Goal: Task Accomplishment & Management: Manage account settings

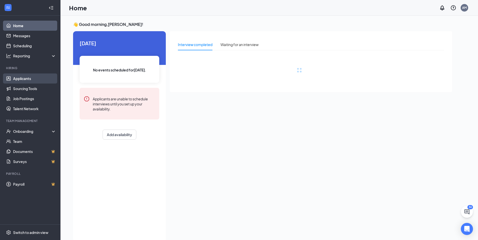
click at [23, 79] on link "Applicants" at bounding box center [34, 79] width 43 height 10
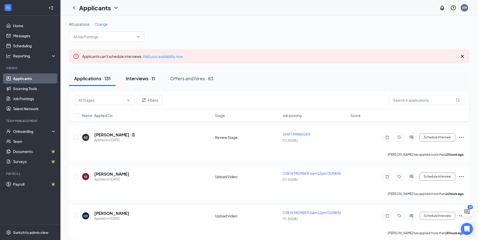
click at [144, 78] on div "Interviews · 11" at bounding box center [140, 78] width 29 height 6
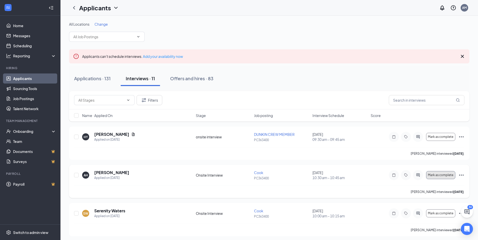
click at [438, 175] on span "Mark as complete" at bounding box center [440, 176] width 25 height 4
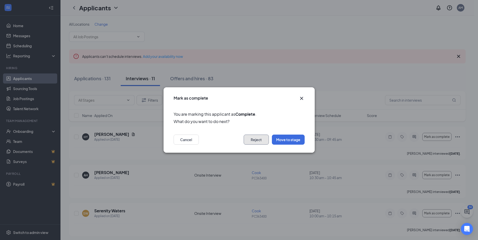
click at [256, 142] on button "Reject" at bounding box center [256, 140] width 25 height 10
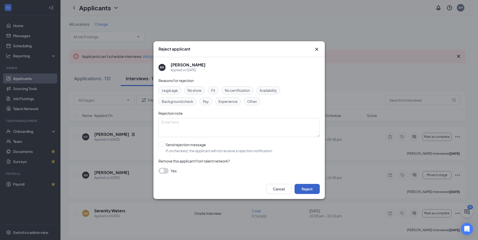
click at [307, 187] on button "Reject" at bounding box center [306, 189] width 25 height 10
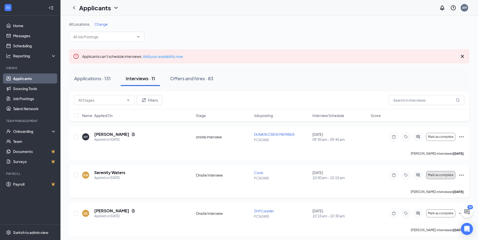
click at [441, 175] on span "Mark as complete" at bounding box center [440, 176] width 25 height 4
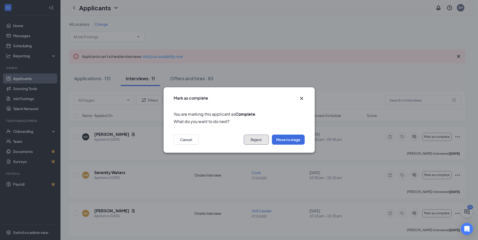
click at [262, 141] on button "Reject" at bounding box center [256, 140] width 25 height 10
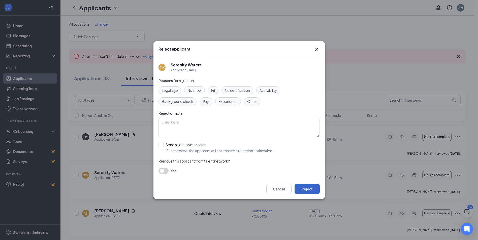
click at [310, 189] on button "Reject" at bounding box center [306, 189] width 25 height 10
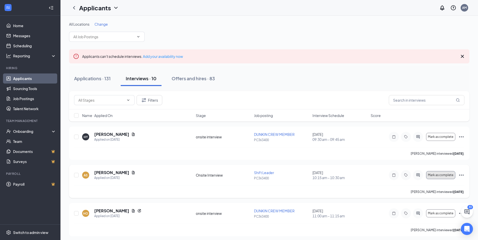
click at [442, 175] on span "Mark as complete" at bounding box center [440, 176] width 25 height 4
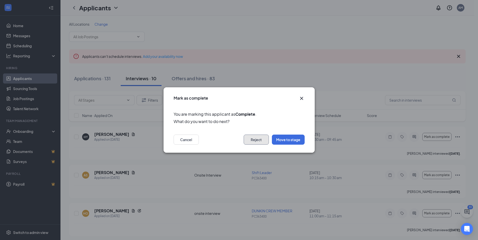
click at [255, 140] on button "Reject" at bounding box center [256, 140] width 25 height 10
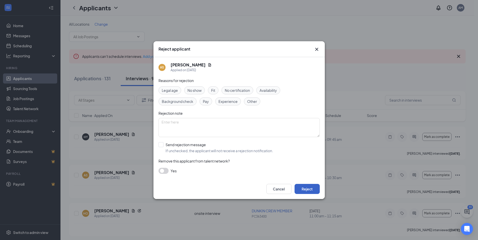
click at [312, 190] on button "Reject" at bounding box center [306, 189] width 25 height 10
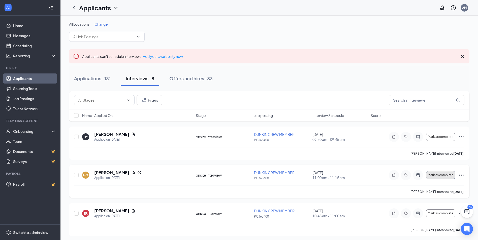
click at [439, 175] on span "Mark as complete" at bounding box center [440, 176] width 25 height 4
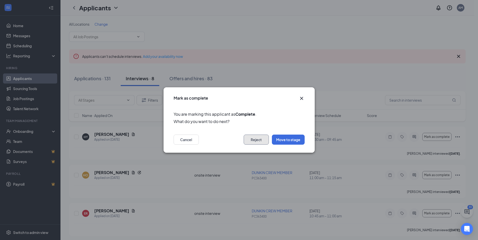
click at [253, 139] on button "Reject" at bounding box center [256, 140] width 25 height 10
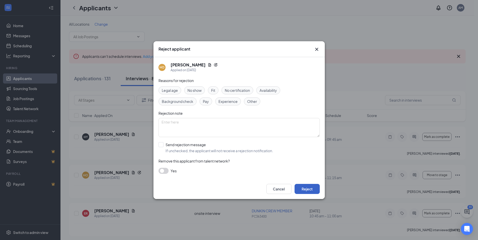
click at [303, 190] on button "Reject" at bounding box center [306, 189] width 25 height 10
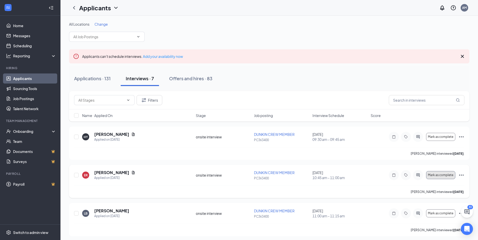
click at [445, 177] on span "Mark as complete" at bounding box center [440, 176] width 25 height 4
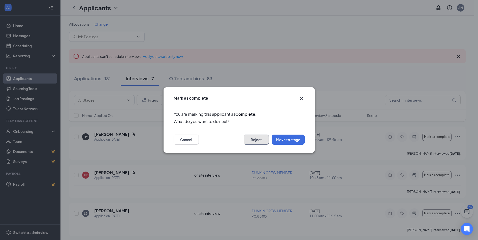
click at [261, 142] on button "Reject" at bounding box center [256, 140] width 25 height 10
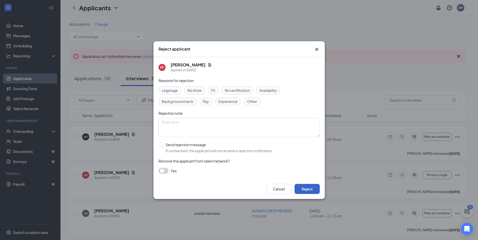
click at [306, 190] on button "Reject" at bounding box center [306, 189] width 25 height 10
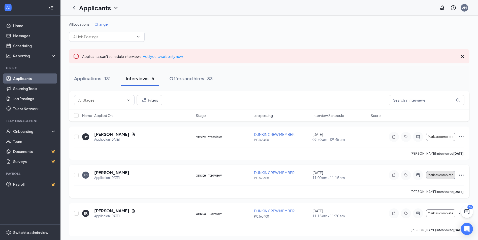
click at [435, 175] on span "Mark as complete" at bounding box center [440, 176] width 25 height 4
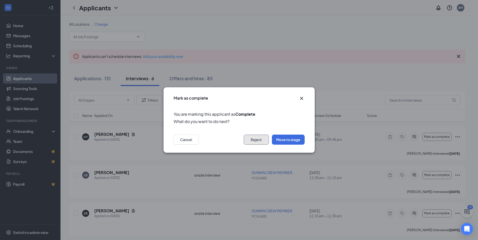
click at [263, 142] on button "Reject" at bounding box center [256, 140] width 25 height 10
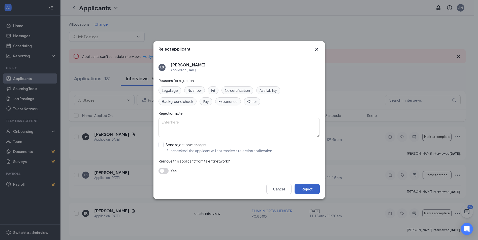
click at [309, 189] on button "Reject" at bounding box center [306, 189] width 25 height 10
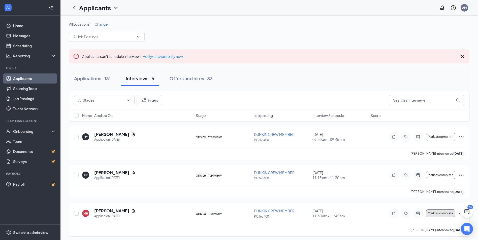
click at [428, 213] on span "Mark as complete" at bounding box center [440, 214] width 25 height 4
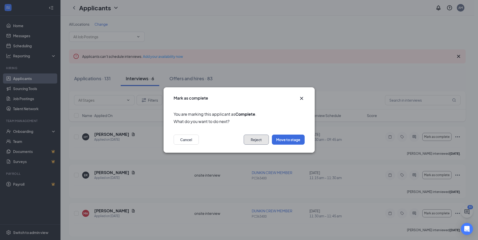
click at [247, 141] on button "Reject" at bounding box center [256, 140] width 25 height 10
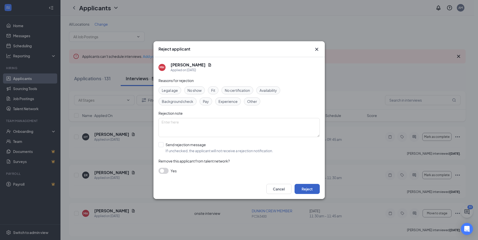
click at [305, 190] on button "Reject" at bounding box center [306, 189] width 25 height 10
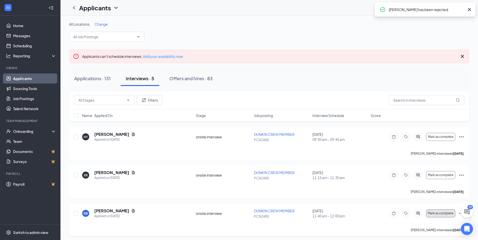
click at [430, 212] on span "Mark as complete" at bounding box center [440, 214] width 25 height 4
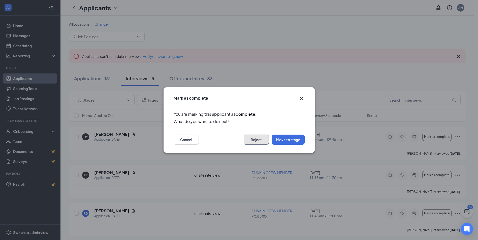
click at [261, 138] on button "Reject" at bounding box center [256, 140] width 25 height 10
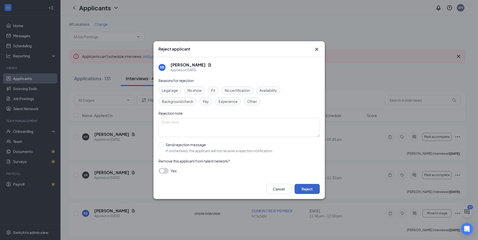
click at [308, 187] on button "Reject" at bounding box center [306, 189] width 25 height 10
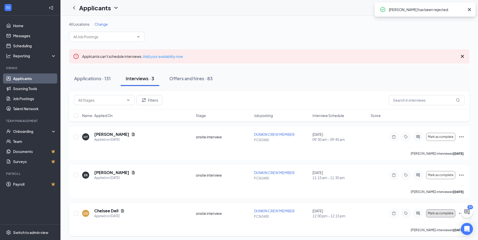
click at [430, 213] on span "Mark as complete" at bounding box center [440, 214] width 25 height 4
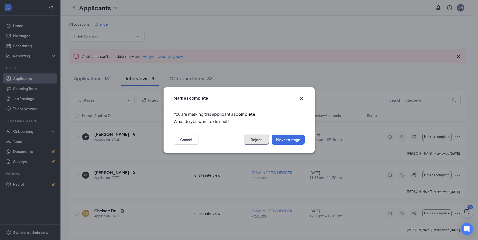
click at [251, 140] on button "Reject" at bounding box center [256, 140] width 25 height 10
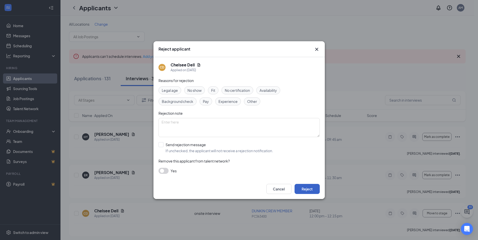
click at [304, 188] on button "Reject" at bounding box center [306, 189] width 25 height 10
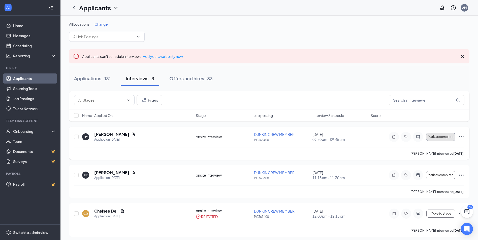
click at [440, 138] on span "Mark as complete" at bounding box center [440, 137] width 25 height 4
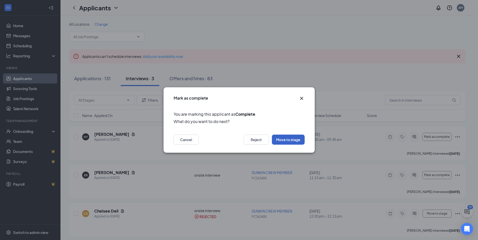
click at [292, 140] on button "Move to stage" at bounding box center [288, 140] width 33 height 10
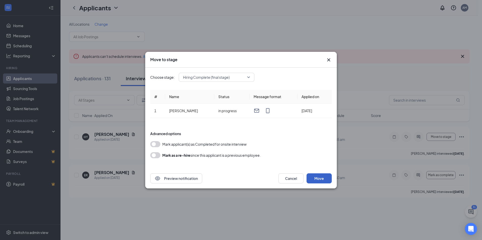
click at [315, 179] on button "Move" at bounding box center [318, 179] width 25 height 10
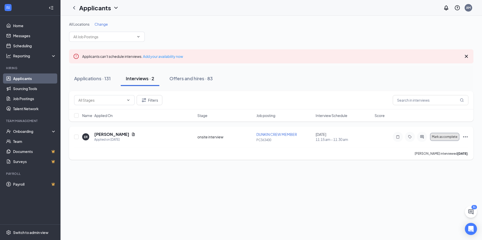
click at [442, 137] on span "Mark as complete" at bounding box center [443, 137] width 25 height 4
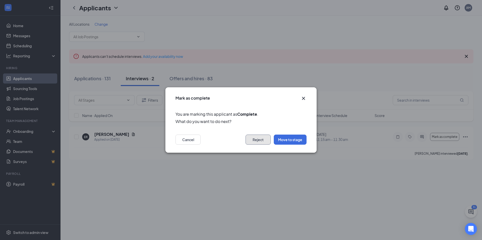
click at [261, 137] on button "Reject" at bounding box center [257, 140] width 25 height 10
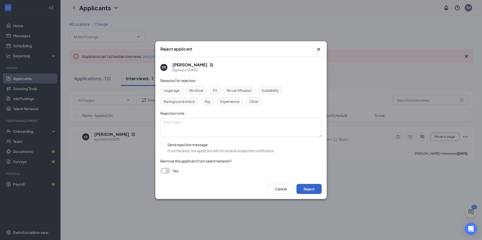
click at [316, 188] on button "Reject" at bounding box center [308, 189] width 25 height 10
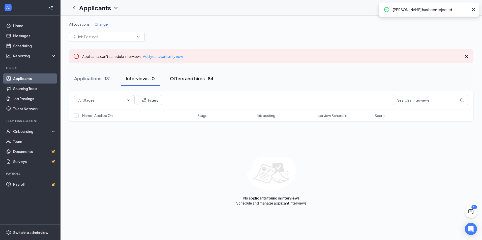
click at [197, 80] on div "Offers and hires · 84" at bounding box center [192, 78] width 44 height 6
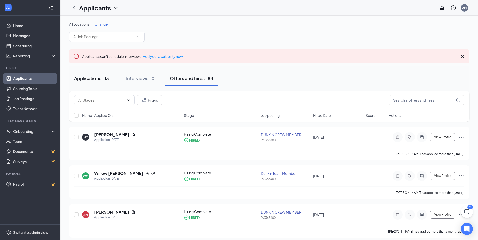
click at [96, 79] on div "Applications · 131" at bounding box center [92, 78] width 37 height 6
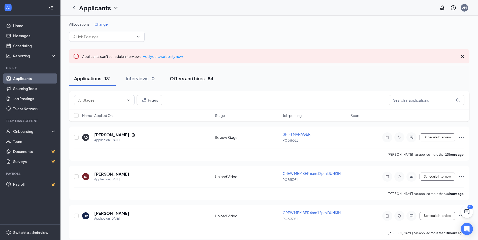
click at [183, 78] on div "Offers and hires · 84" at bounding box center [192, 78] width 44 height 6
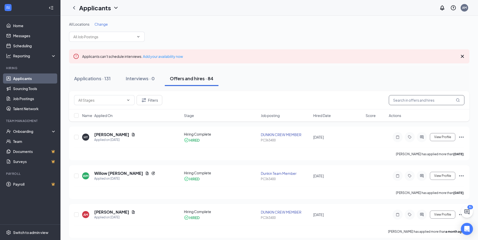
click at [402, 100] on input "text" at bounding box center [427, 100] width 76 height 10
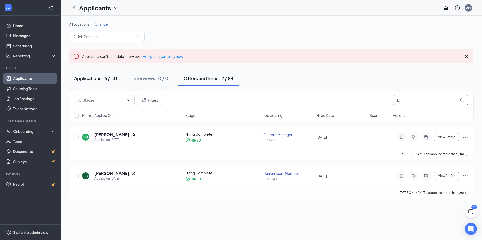
type input "bri"
click at [91, 79] on div "Applications · 6 / 131" at bounding box center [95, 78] width 43 height 6
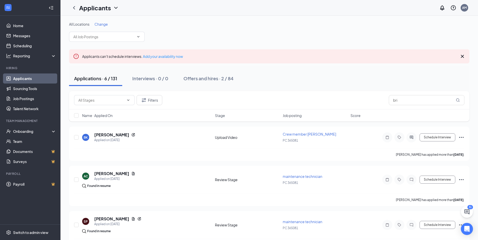
click at [103, 25] on span "Change" at bounding box center [100, 24] width 13 height 5
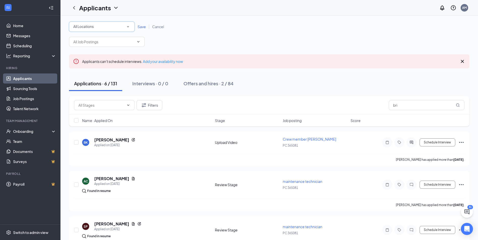
click at [129, 27] on icon "SmallChevronDown" at bounding box center [128, 26] width 5 height 5
click at [107, 54] on div "PC363400" at bounding box center [101, 53] width 57 height 6
click at [142, 27] on span "Save" at bounding box center [142, 26] width 8 height 5
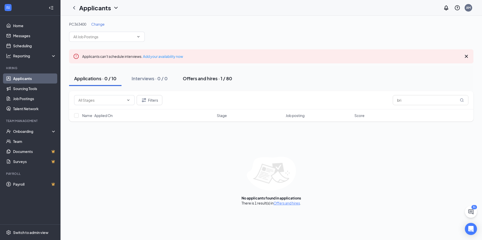
click at [192, 79] on div "Offers and hires · 1 / 80" at bounding box center [207, 78] width 49 height 6
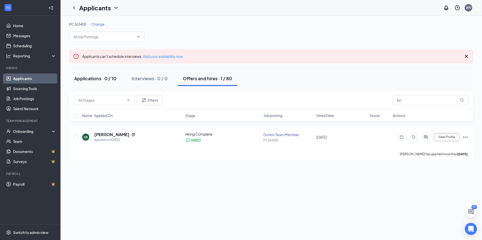
click at [96, 77] on div "Applications · 0 / 10" at bounding box center [95, 78] width 42 height 6
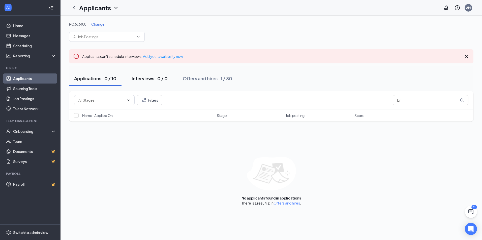
click at [144, 79] on div "Interviews · 0 / 0" at bounding box center [149, 78] width 36 height 6
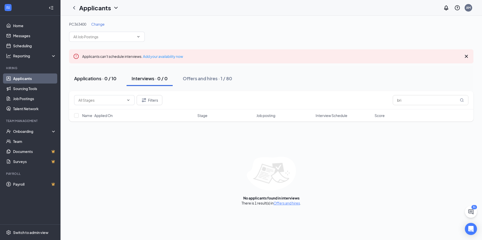
click at [89, 79] on div "Applications · 0 / 10" at bounding box center [95, 78] width 42 height 6
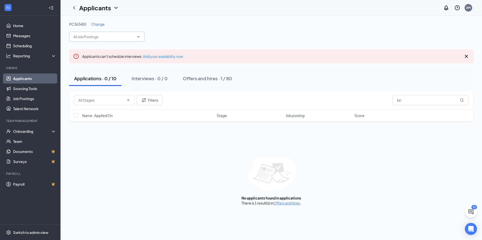
click at [138, 36] on icon "ChevronDown" at bounding box center [138, 37] width 4 height 4
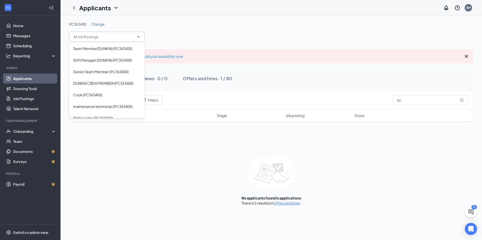
click at [100, 23] on span "Change" at bounding box center [97, 24] width 13 height 5
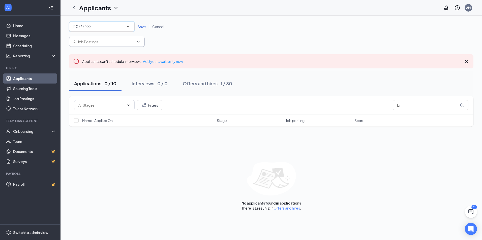
click at [129, 27] on icon "SmallChevronDown" at bounding box center [128, 26] width 5 height 5
click at [98, 53] on div "PC363400" at bounding box center [101, 53] width 57 height 6
click at [144, 27] on span "Save" at bounding box center [142, 26] width 8 height 5
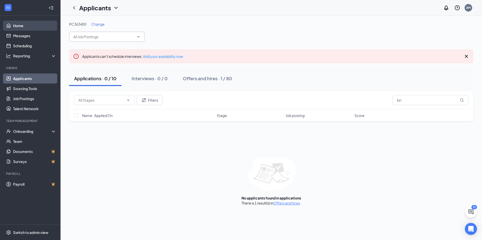
click at [22, 25] on link "Home" at bounding box center [34, 26] width 43 height 10
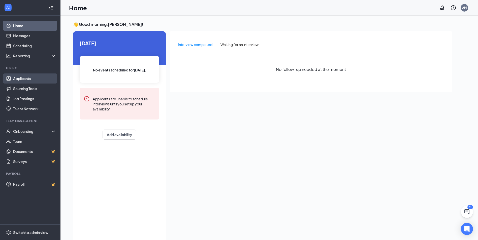
click at [24, 81] on link "Applicants" at bounding box center [34, 79] width 43 height 10
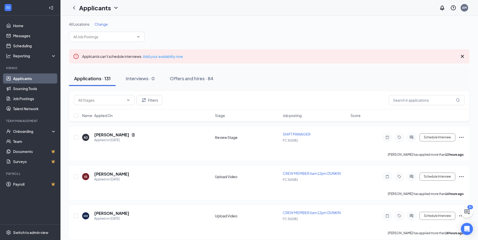
click at [106, 24] on span "Change" at bounding box center [100, 24] width 13 height 5
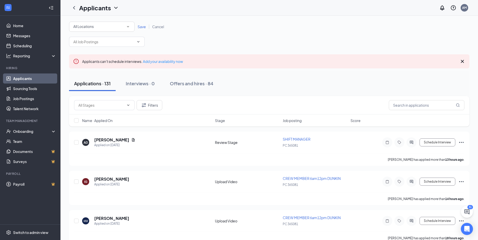
click at [129, 27] on icon "SmallChevronDown" at bounding box center [128, 26] width 5 height 5
drag, startPoint x: 108, startPoint y: 52, endPoint x: 126, endPoint y: 39, distance: 22.4
click at [110, 52] on div "PC363400" at bounding box center [101, 53] width 57 height 6
click at [141, 27] on span "Save" at bounding box center [142, 26] width 8 height 5
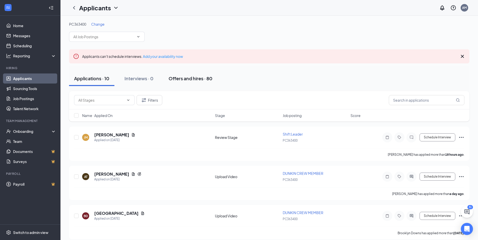
click at [194, 78] on div "Offers and hires · 80" at bounding box center [190, 78] width 44 height 6
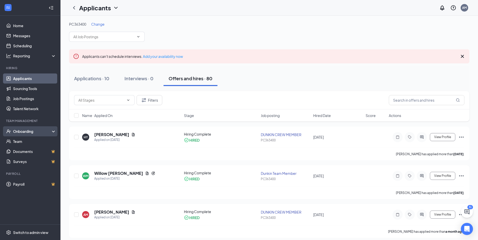
click at [22, 132] on div "Onboarding" at bounding box center [32, 131] width 39 height 5
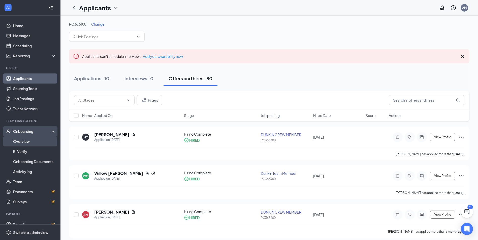
click at [26, 142] on link "Overview" at bounding box center [34, 142] width 43 height 10
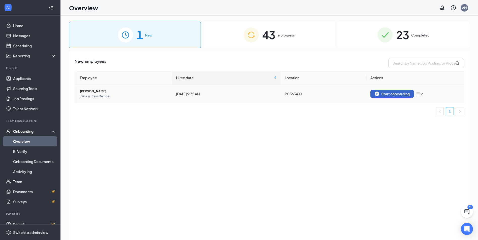
click at [375, 93] on img "button" at bounding box center [376, 94] width 5 height 5
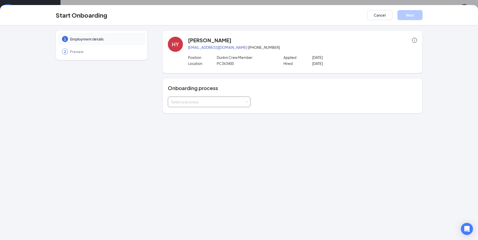
click at [249, 103] on div "Select a process" at bounding box center [209, 102] width 83 height 11
click at [213, 115] on li "Onboarding Process" at bounding box center [209, 112] width 83 height 9
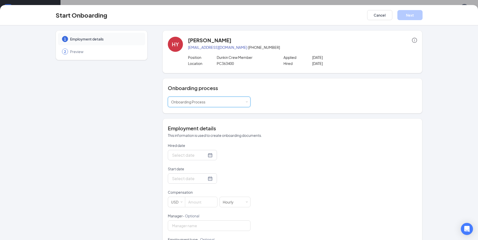
click at [205, 156] on div at bounding box center [192, 155] width 41 height 6
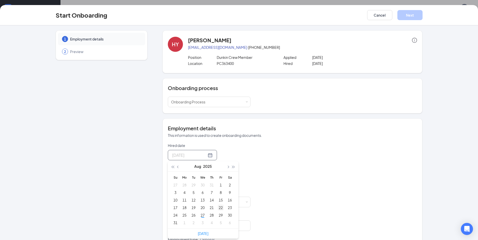
type input "[DATE]"
click at [218, 208] on div "22" at bounding box center [221, 208] width 6 height 6
click at [204, 156] on div at bounding box center [192, 155] width 41 height 6
type input "[DATE]"
click at [228, 209] on div "23" at bounding box center [230, 208] width 6 height 6
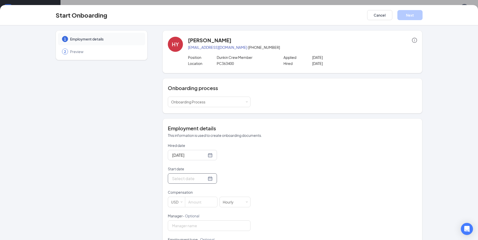
click at [204, 179] on div at bounding box center [192, 179] width 41 height 6
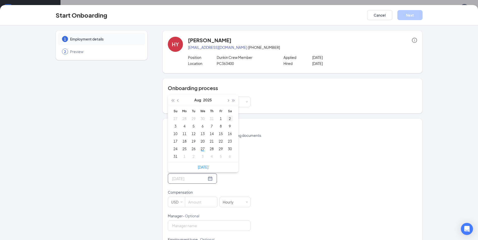
type input "[DATE]"
click at [232, 101] on span "button" at bounding box center [233, 100] width 3 height 3
click at [170, 101] on button "button" at bounding box center [173, 100] width 6 height 10
click at [227, 101] on span "button" at bounding box center [228, 100] width 3 height 3
type input "[DATE]"
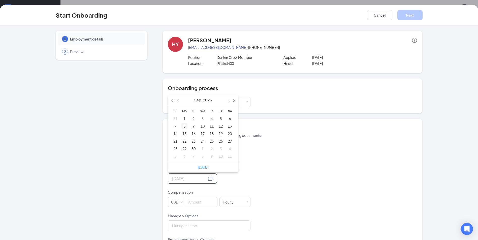
click at [181, 126] on div "8" at bounding box center [184, 126] width 6 height 6
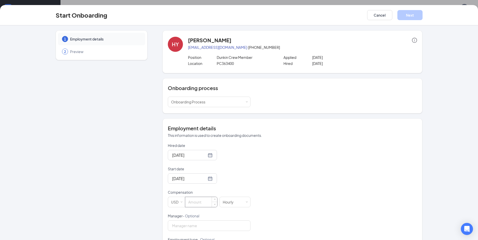
click at [190, 202] on input at bounding box center [201, 202] width 32 height 10
type input "11"
click at [194, 228] on input "Manager - Optional" at bounding box center [209, 226] width 83 height 11
type input "[PERSON_NAME]"
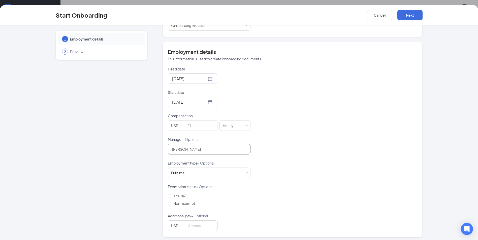
scroll to position [79, 0]
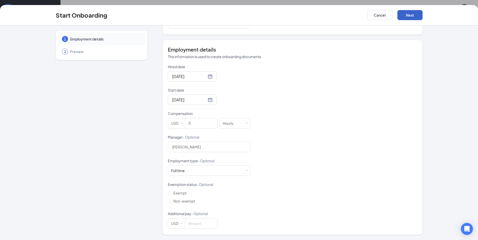
click at [411, 15] on button "Next" at bounding box center [409, 15] width 25 height 10
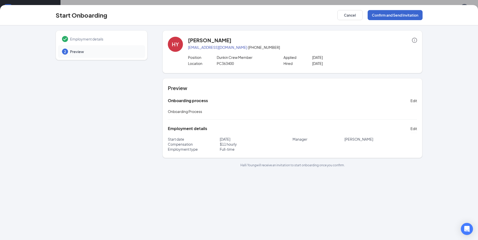
scroll to position [0, 0]
click at [397, 15] on button "Confirm and Send Invitation" at bounding box center [394, 15] width 55 height 10
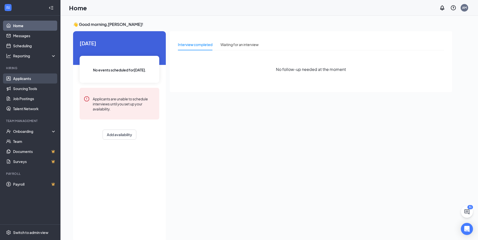
click at [20, 77] on link "Applicants" at bounding box center [34, 79] width 43 height 10
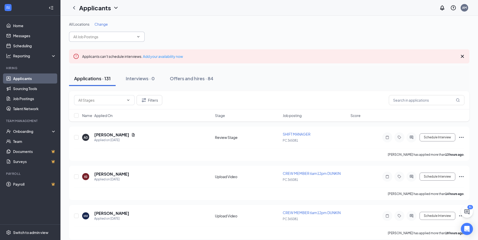
click at [138, 37] on icon "ChevronDown" at bounding box center [138, 37] width 4 height 4
click at [101, 25] on span "Change" at bounding box center [100, 24] width 13 height 5
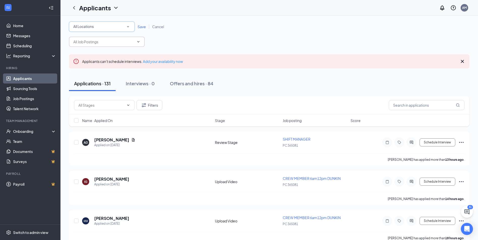
click at [101, 25] on div "All Locations" at bounding box center [101, 27] width 57 height 6
drag, startPoint x: 90, startPoint y: 53, endPoint x: 98, endPoint y: 51, distance: 7.9
click at [93, 52] on div "PC363400" at bounding box center [101, 53] width 57 height 6
click at [144, 26] on span "Save" at bounding box center [142, 26] width 8 height 5
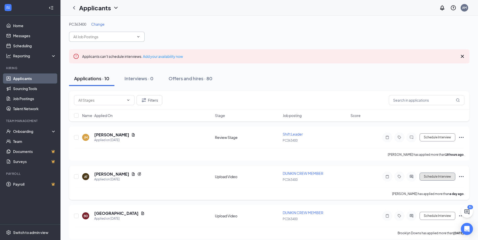
click at [431, 177] on button "Schedule Interview" at bounding box center [437, 177] width 36 height 8
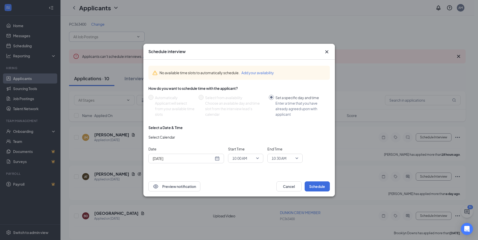
click at [217, 160] on div "[DATE]" at bounding box center [186, 159] width 67 height 6
type input "[DATE]"
click at [202, 139] on div "29" at bounding box center [201, 139] width 6 height 6
click at [297, 158] on span "10:30 AM" at bounding box center [284, 159] width 27 height 8
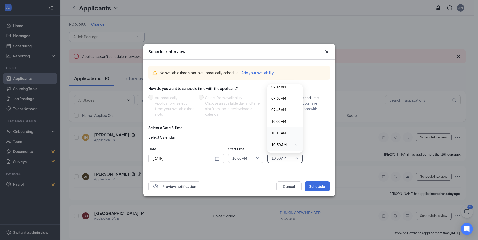
click at [286, 131] on span "10:15 AM" at bounding box center [278, 133] width 15 height 6
click at [325, 51] on icon "Cross" at bounding box center [327, 52] width 6 height 6
